Goal: Task Accomplishment & Management: Complete application form

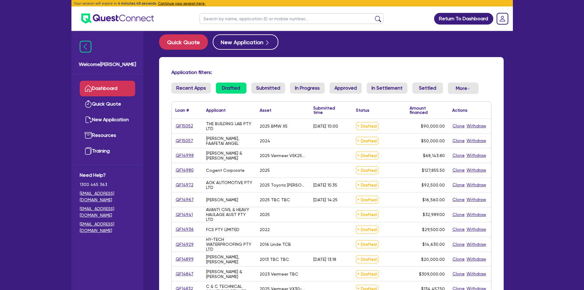
click at [228, 20] on input "text" at bounding box center [292, 18] width 184 height 11
type input "[PERSON_NAME]"
click at [373, 16] on button "submit" at bounding box center [378, 20] width 10 height 9
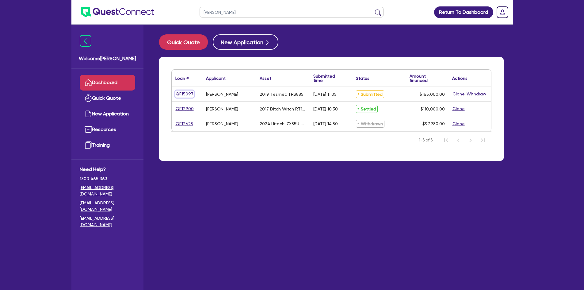
click at [191, 94] on link "QF15097" at bounding box center [184, 93] width 18 height 7
select select "PRIMARY_ASSETS"
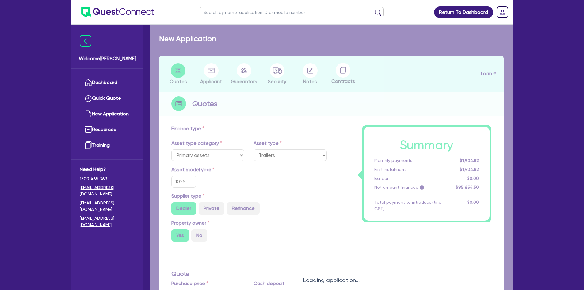
select select "YELLOW_GOODS_AND_EXCAVATORS"
type input "2019"
type input "265,000"
type input "100,000"
type input "6"
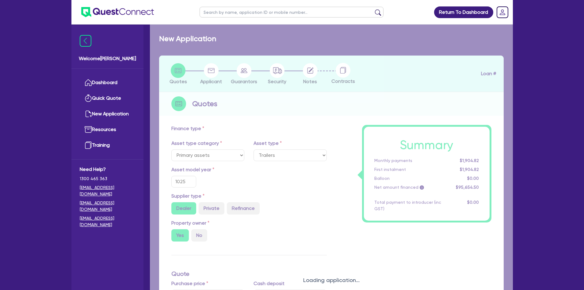
type input "9,900"
type input "10.29"
type input "900"
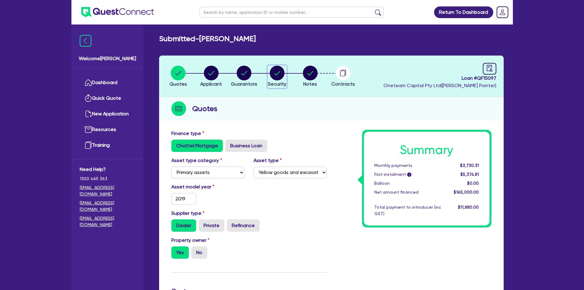
click at [277, 72] on circle "button" at bounding box center [277, 73] width 15 height 15
select select "PRIMARY_ASSETS"
select select "YELLOW_GOODS_AND_EXCAVATORS"
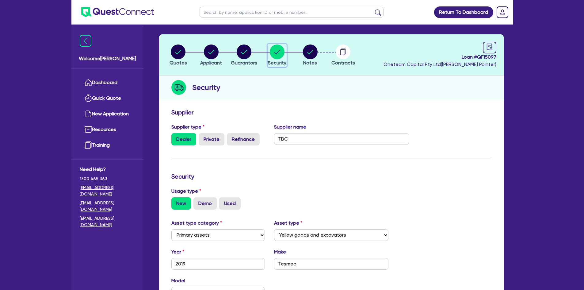
scroll to position [31, 0]
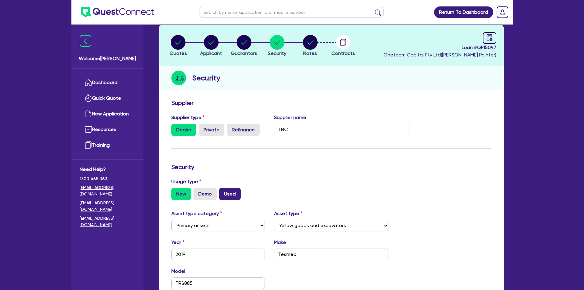
click at [234, 193] on label "Used" at bounding box center [229, 194] width 21 height 12
click at [223, 192] on input "Used" at bounding box center [221, 190] width 4 height 4
radio input "true"
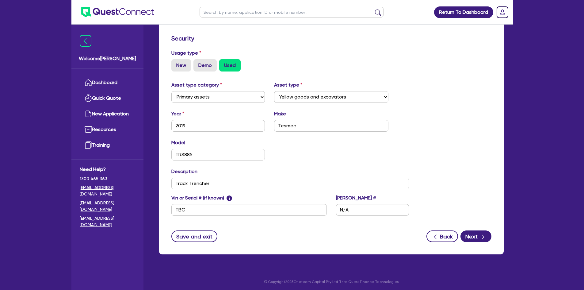
scroll to position [161, 0]
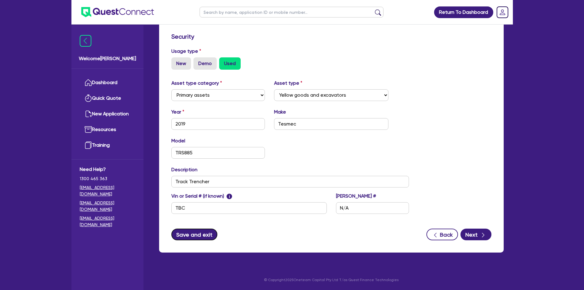
click at [193, 231] on button "Save and exit" at bounding box center [194, 234] width 46 height 12
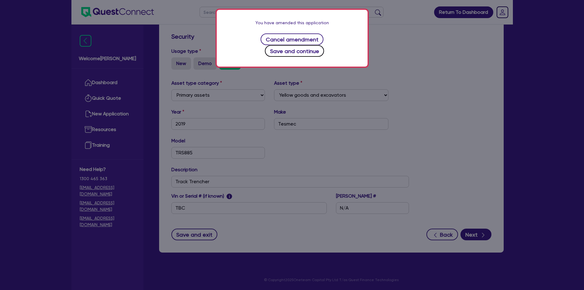
click at [316, 45] on button "Save and continue" at bounding box center [294, 51] width 59 height 12
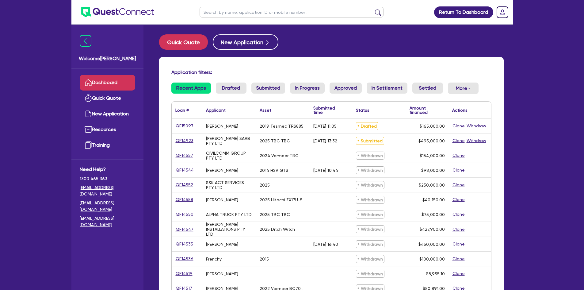
click at [184, 125] on link "QF15097" at bounding box center [184, 125] width 18 height 7
select select "PRIMARY_ASSETS"
select select "YELLOW_GOODS_AND_EXCAVATORS"
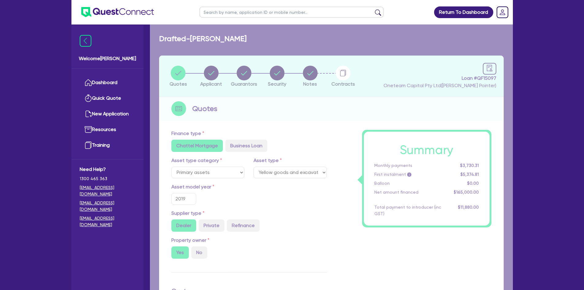
type input "265,000"
type input "100,000"
type input "9,900"
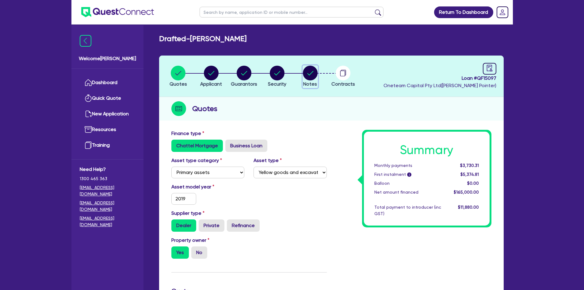
click at [311, 73] on circle "button" at bounding box center [310, 73] width 15 height 15
select select "Other"
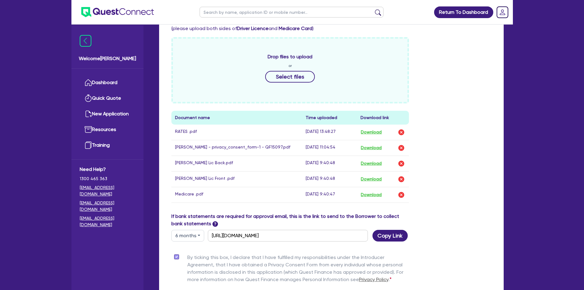
scroll to position [357, 0]
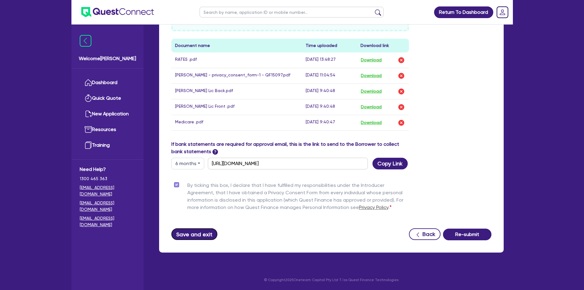
click at [179, 235] on button "Save and exit" at bounding box center [194, 234] width 46 height 12
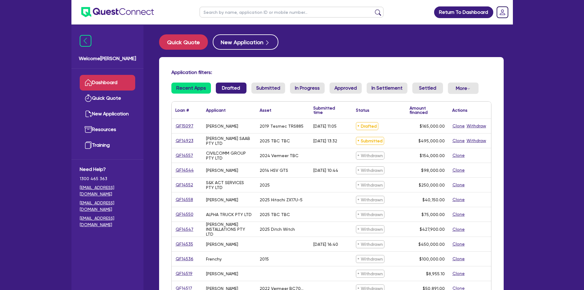
click at [226, 84] on link "Drafted" at bounding box center [231, 87] width 31 height 11
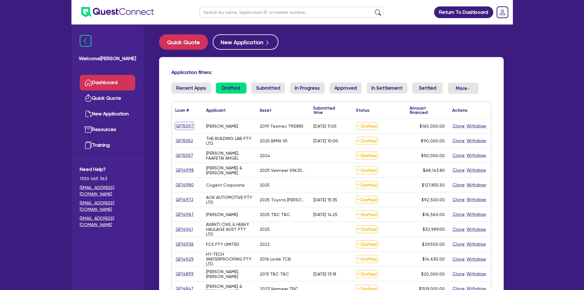
click at [182, 128] on link "QF15097" at bounding box center [184, 125] width 18 height 7
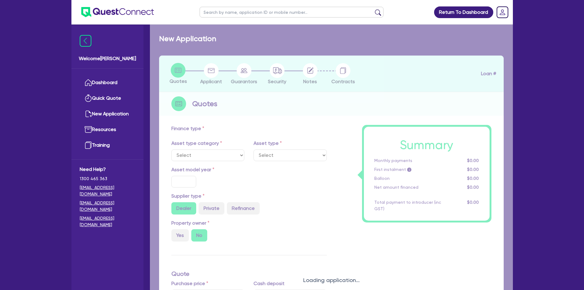
select select "PRIMARY_ASSETS"
type input "2019"
radio input "true"
type input "265,000"
type input "100,000"
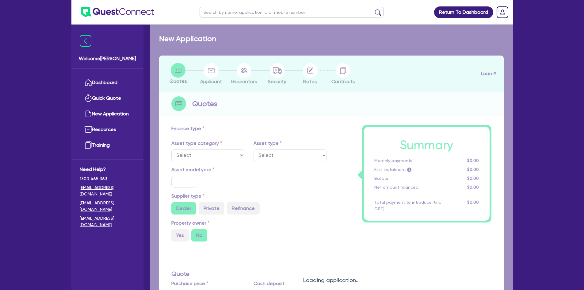
type input "6"
type input "9,900"
type input "10.29"
type input "900"
select select "YELLOW_GOODS_AND_EXCAVATORS"
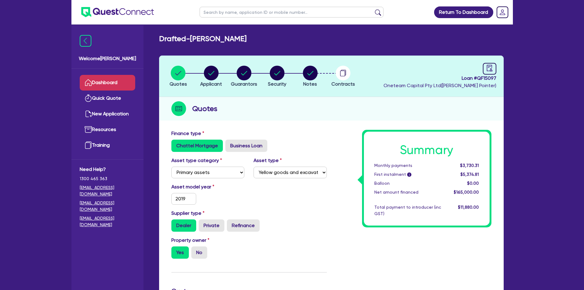
click at [116, 83] on link "Dashboard" at bounding box center [107, 83] width 55 height 16
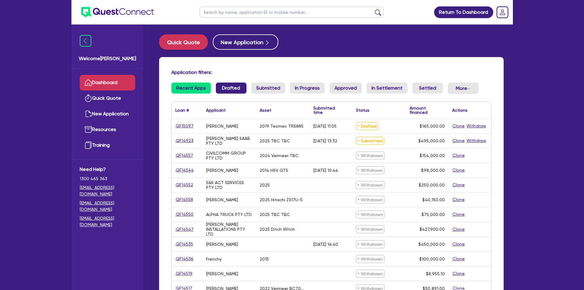
click at [230, 88] on link "Drafted" at bounding box center [231, 87] width 31 height 11
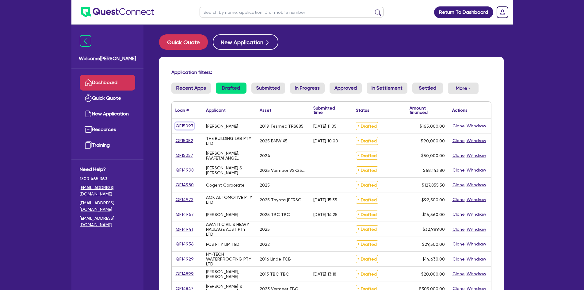
click at [181, 126] on link "QF15097" at bounding box center [184, 125] width 18 height 7
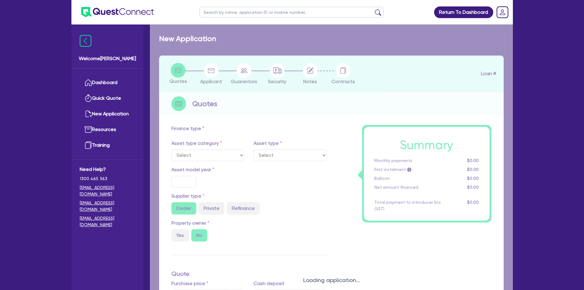
select select "PRIMARY_ASSETS"
type input "2019"
radio input "true"
type input "265,000"
type input "100,000"
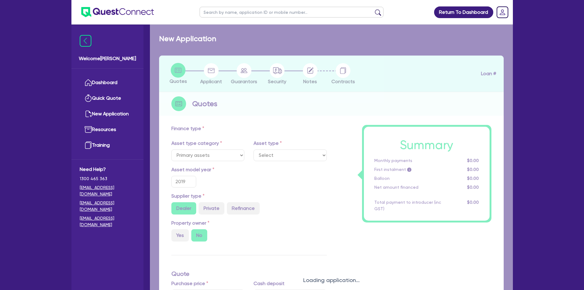
type input "6"
type input "9,900"
type input "10.29"
type input "900"
select select "YELLOW_GOODS_AND_EXCAVATORS"
